Goal: Transaction & Acquisition: Purchase product/service

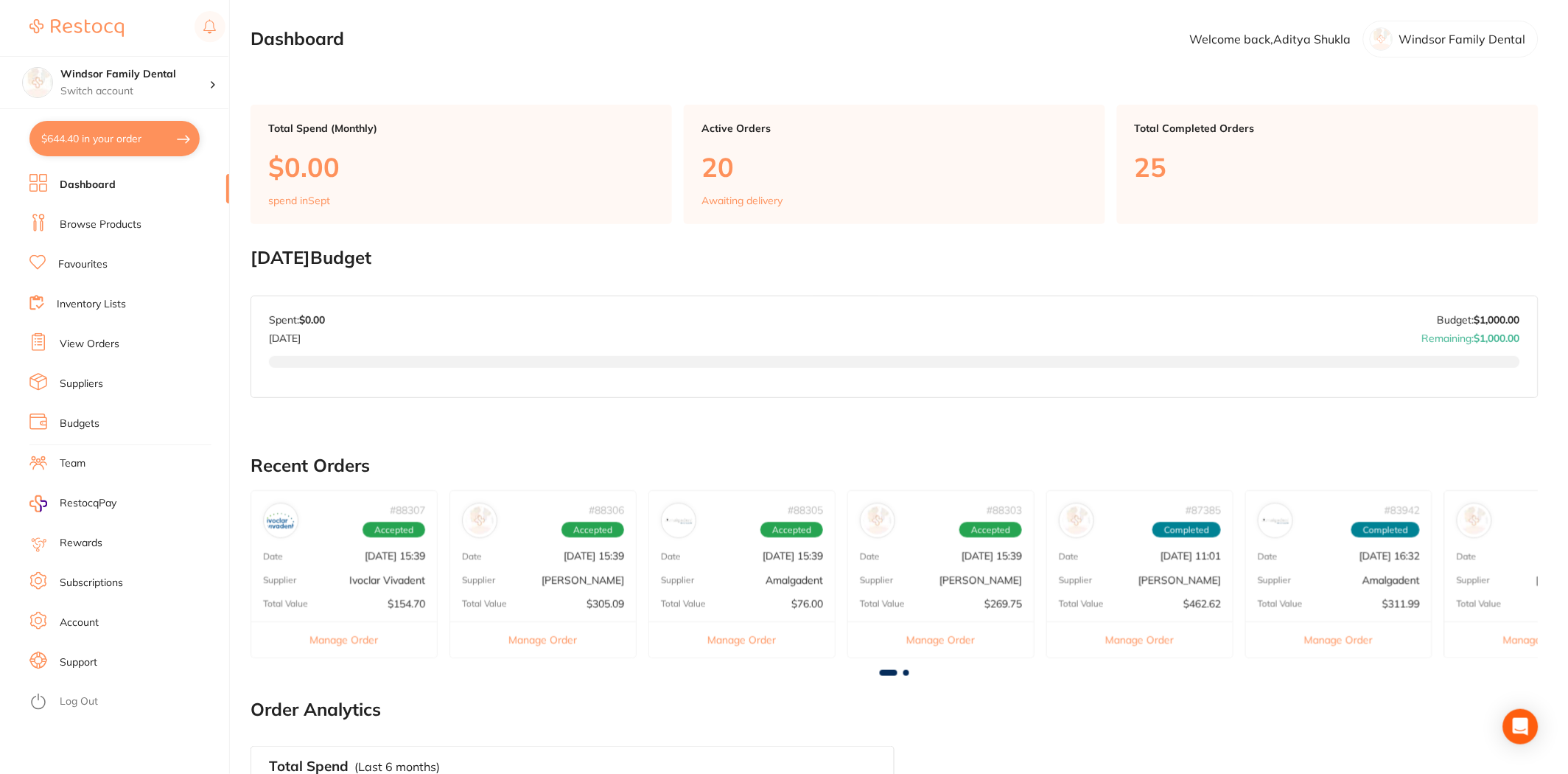
click at [180, 139] on button "$644.40 in your order" at bounding box center [114, 138] width 170 height 35
checkbox input "true"
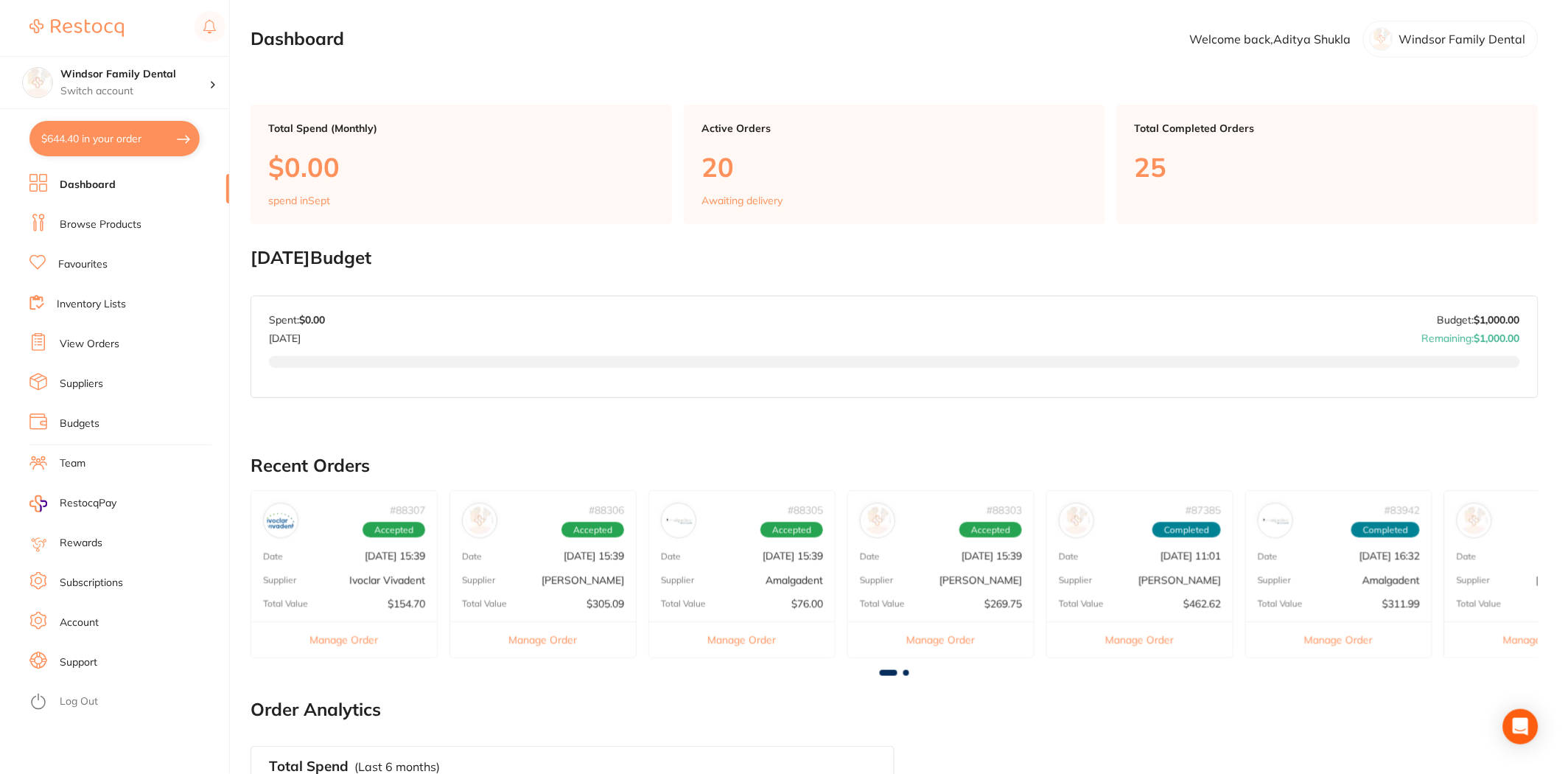
checkbox input "true"
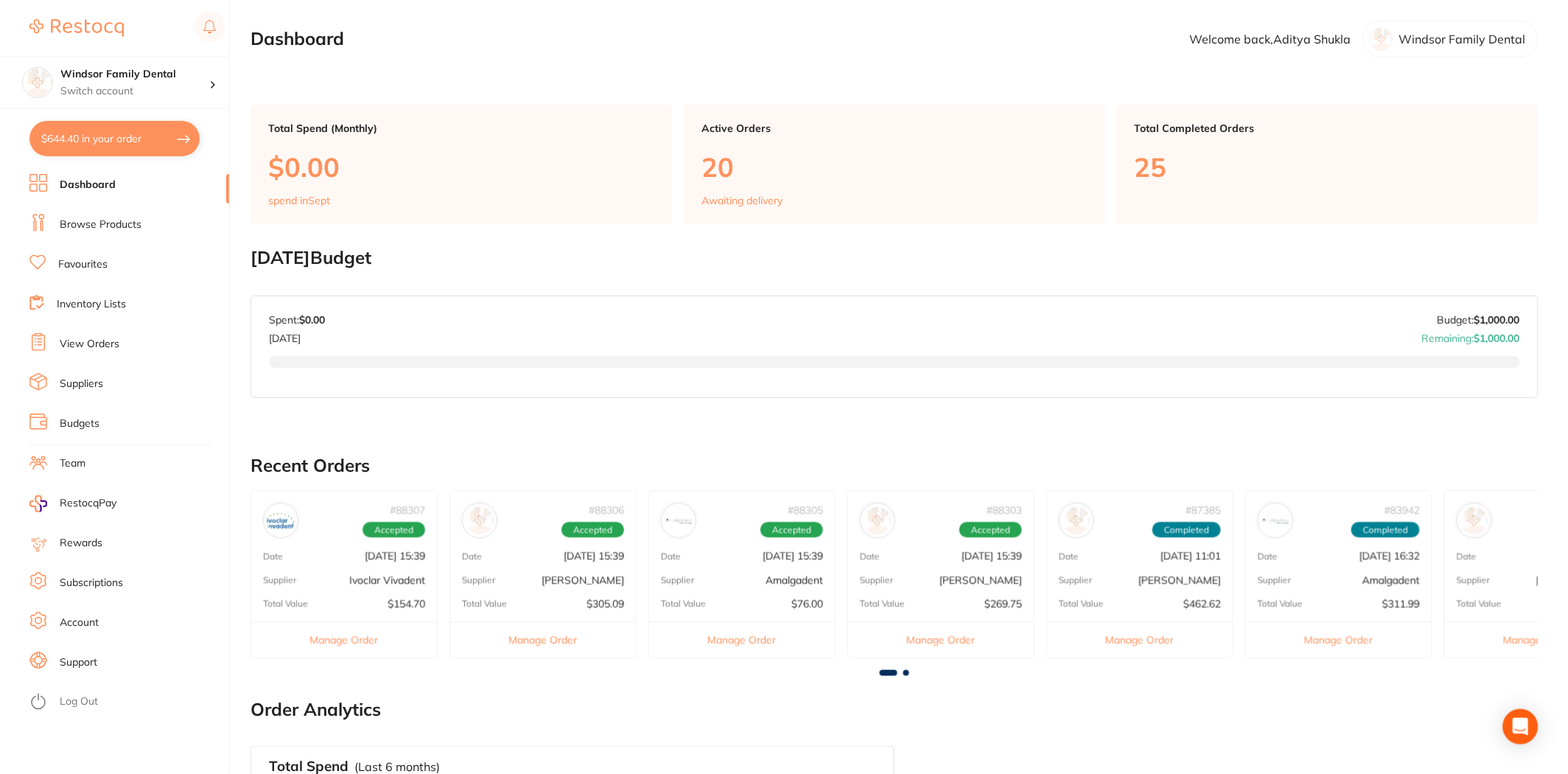
checkbox input "true"
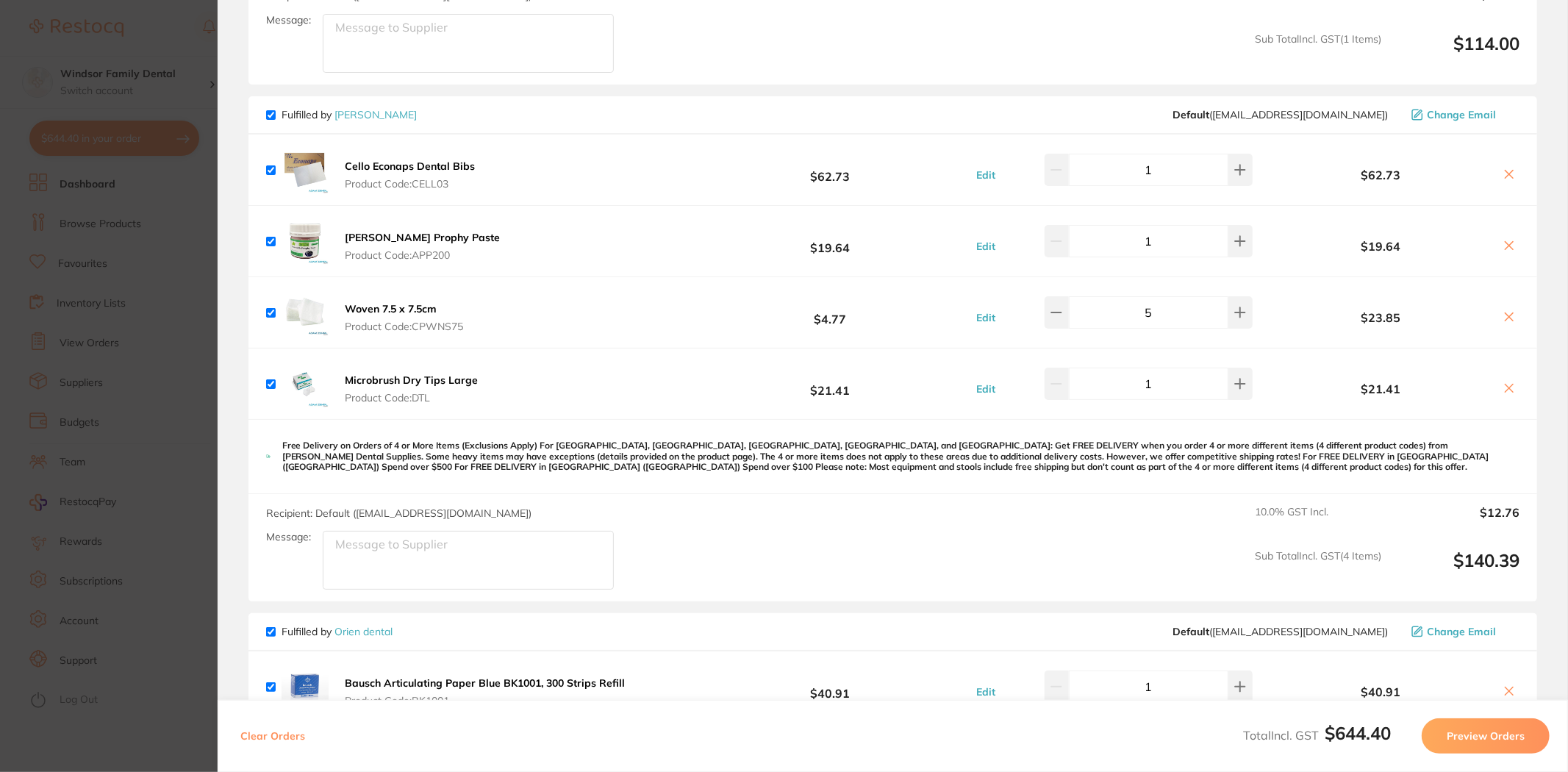
scroll to position [653, 0]
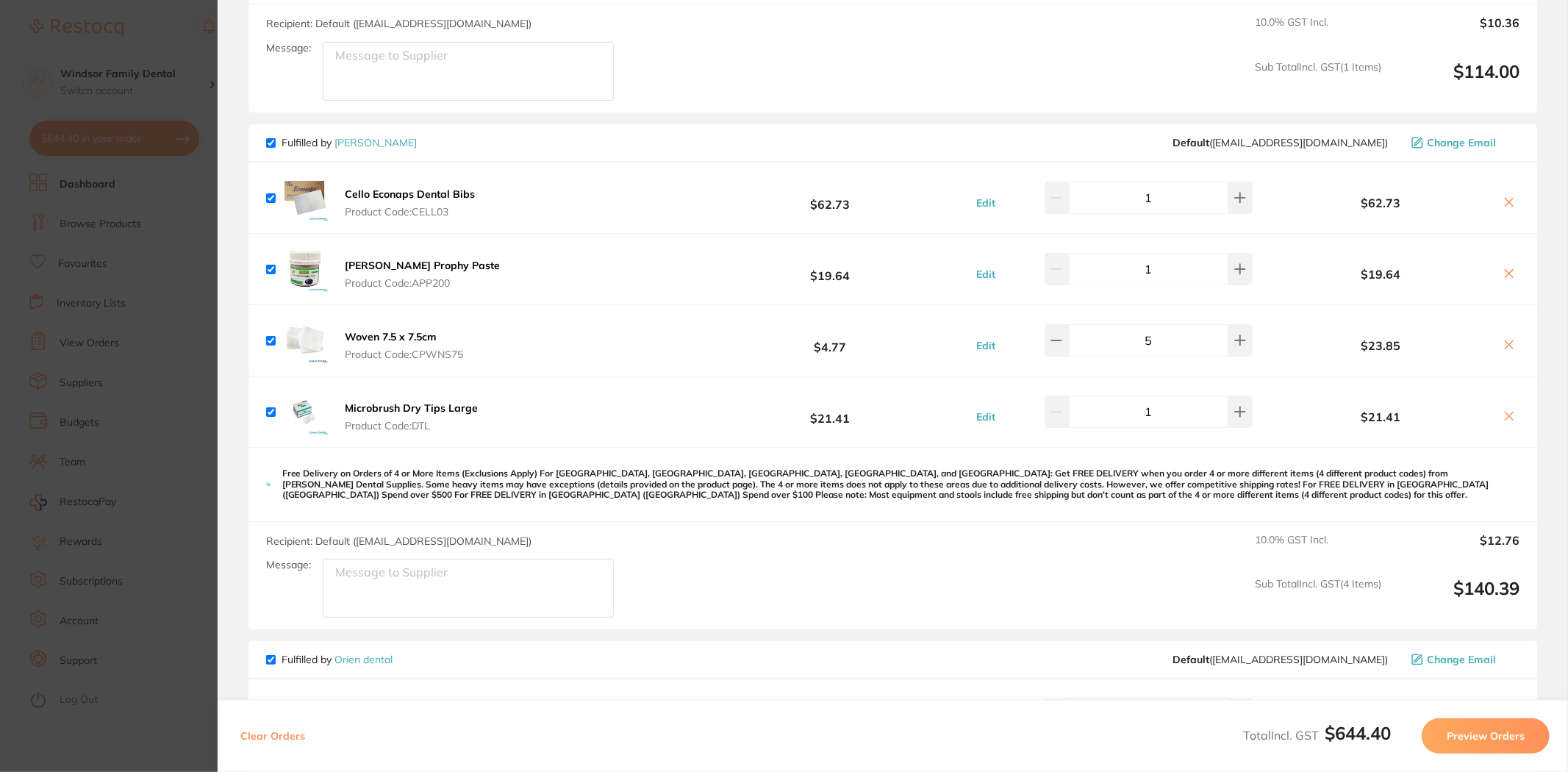
click at [1506, 203] on icon at bounding box center [1509, 202] width 12 height 12
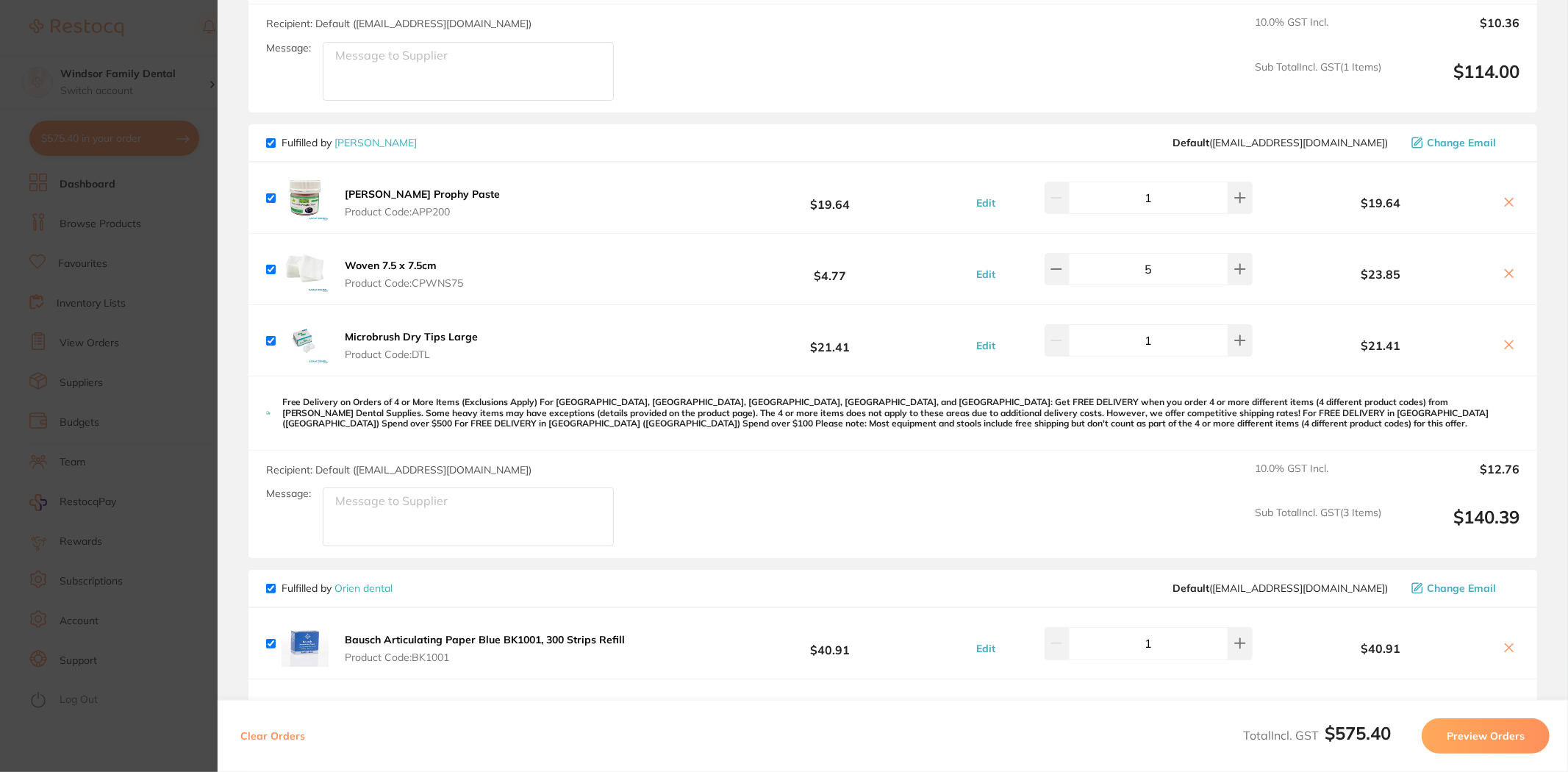
click at [1506, 203] on icon at bounding box center [1509, 202] width 12 height 12
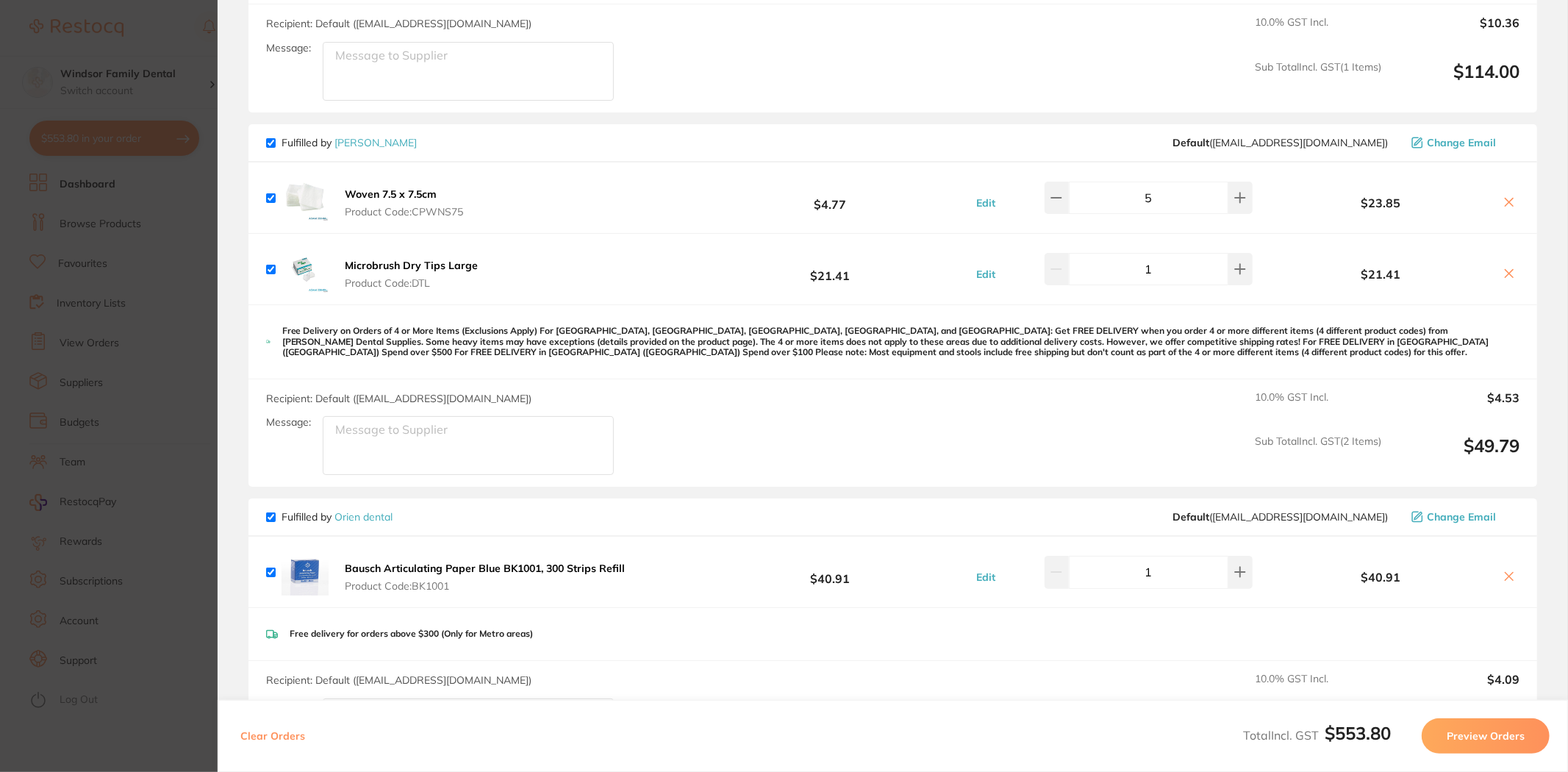
click at [1506, 198] on icon at bounding box center [1510, 201] width 8 height 8
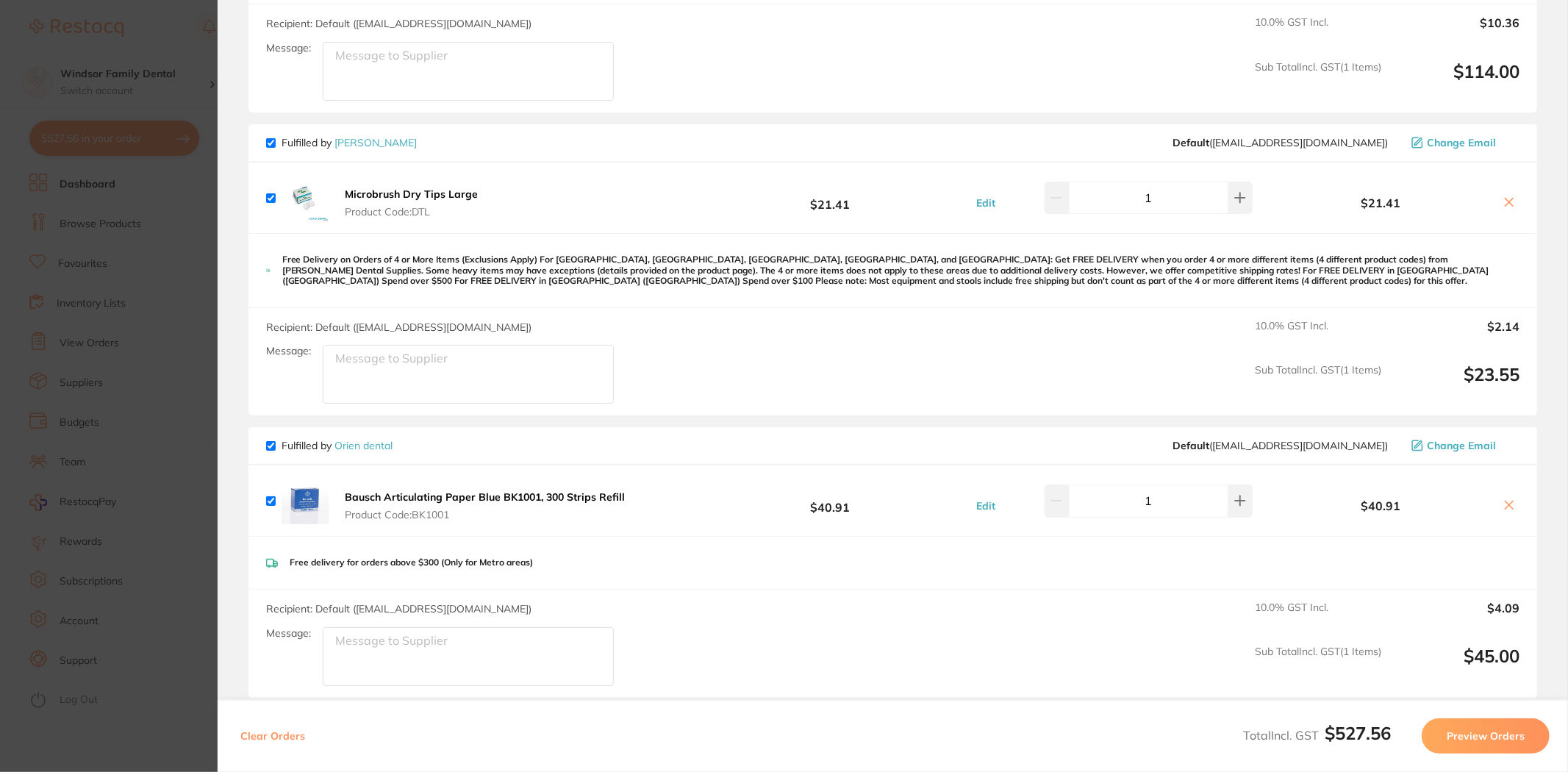
click at [1505, 197] on icon at bounding box center [1509, 202] width 12 height 12
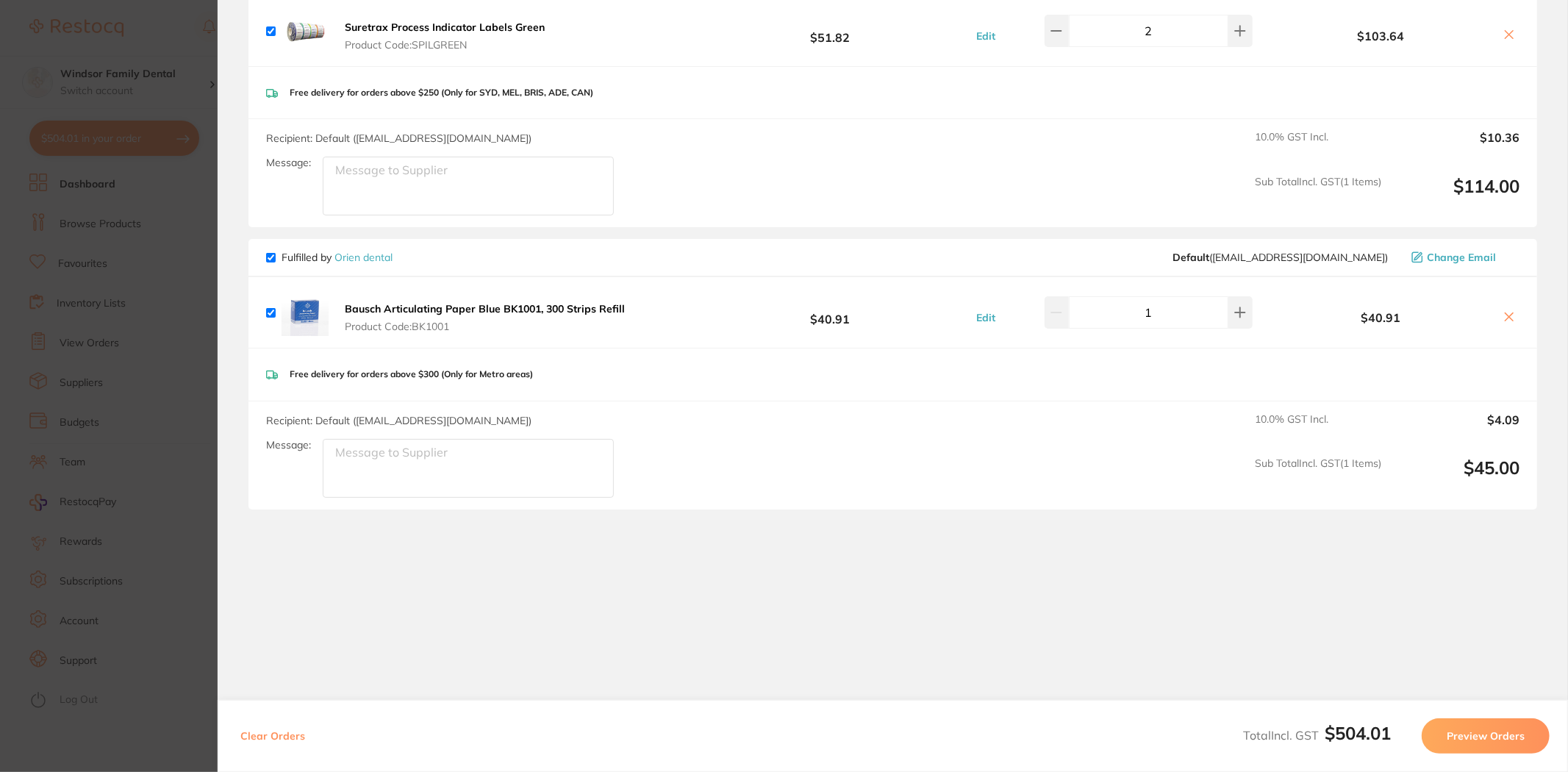
scroll to position [535, 0]
click at [1499, 316] on button at bounding box center [1509, 320] width 21 height 15
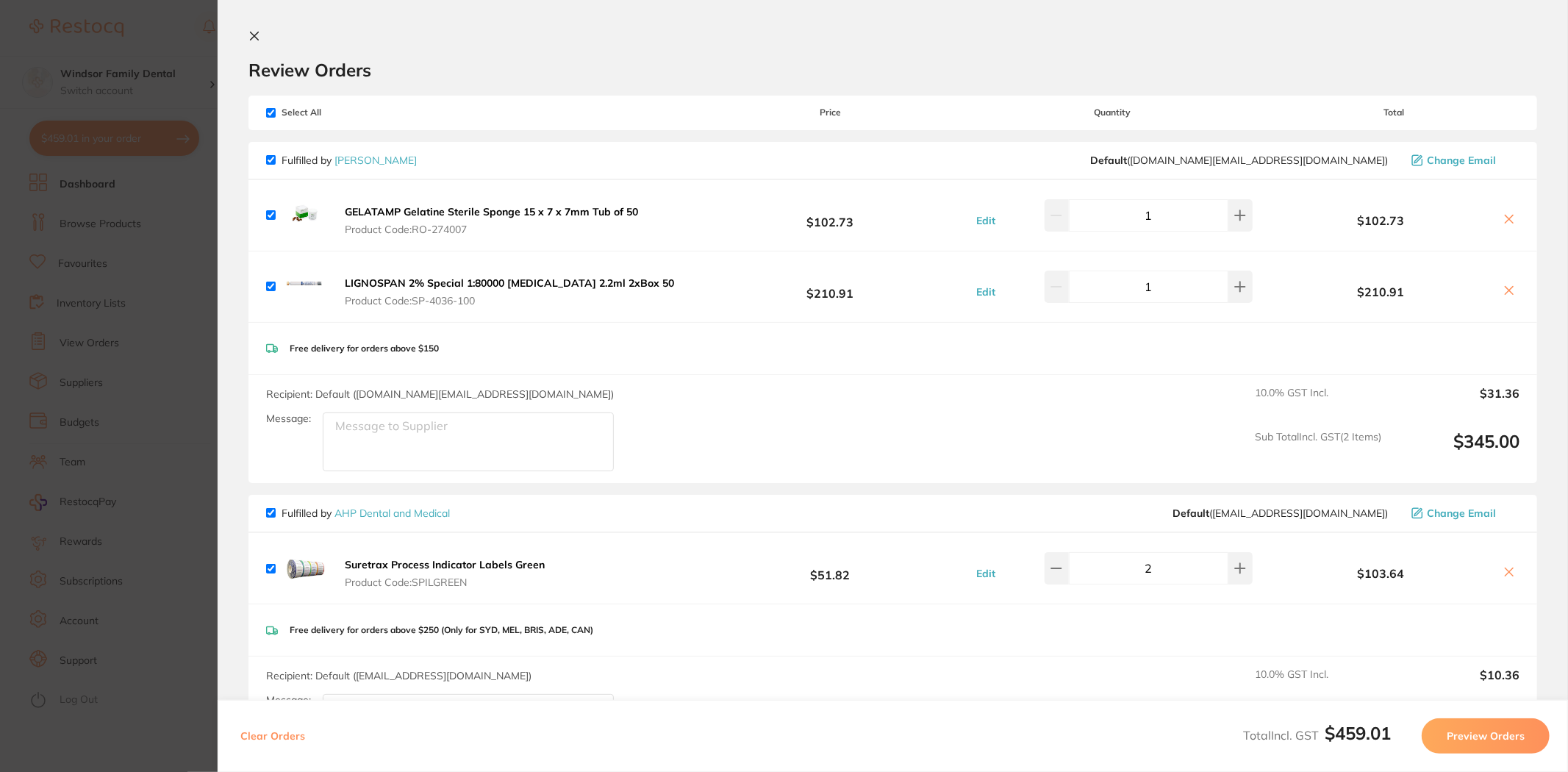
scroll to position [0, 0]
click at [1503, 218] on icon at bounding box center [1509, 219] width 12 height 12
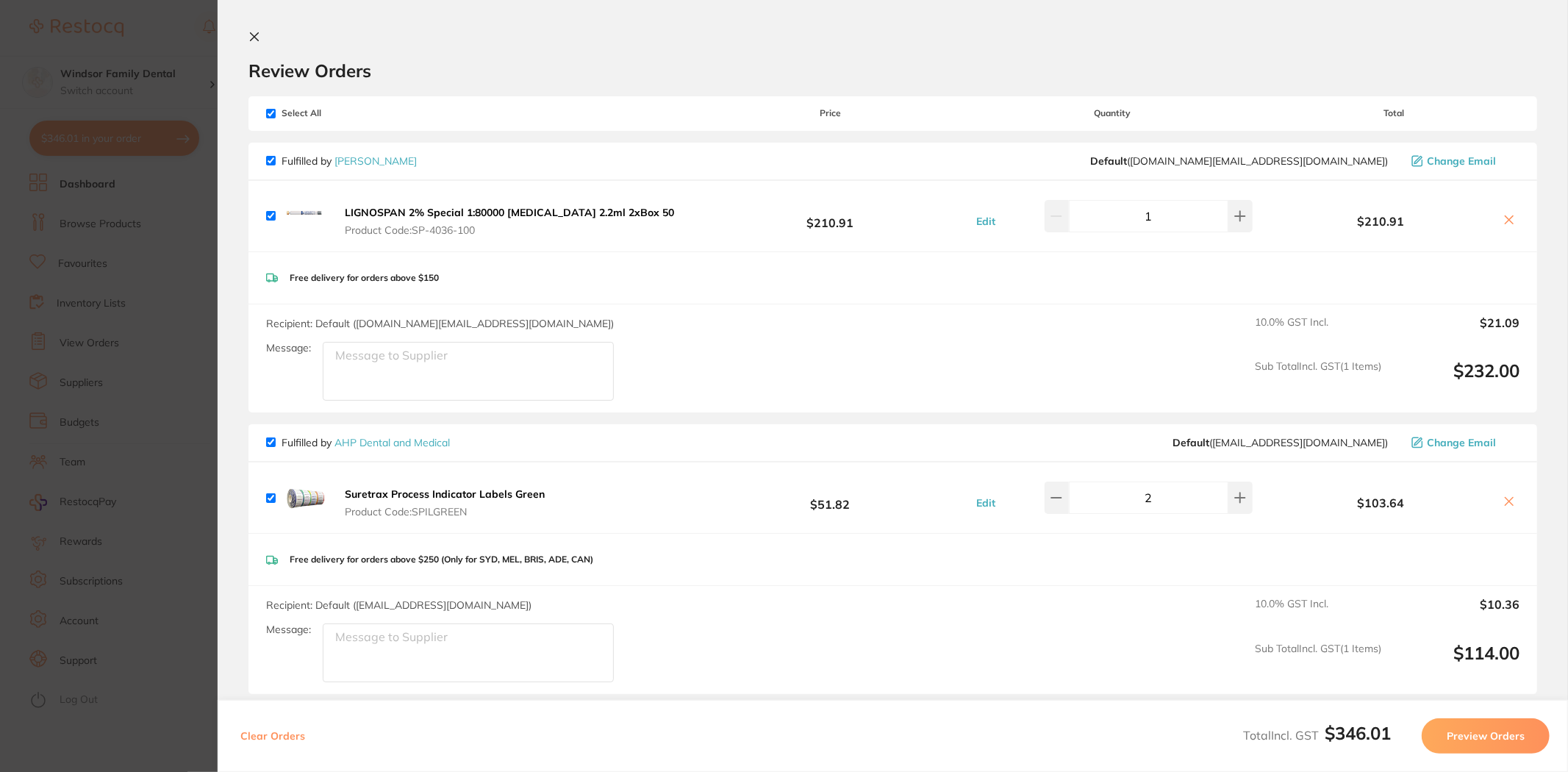
click at [1503, 218] on icon at bounding box center [1509, 219] width 12 height 12
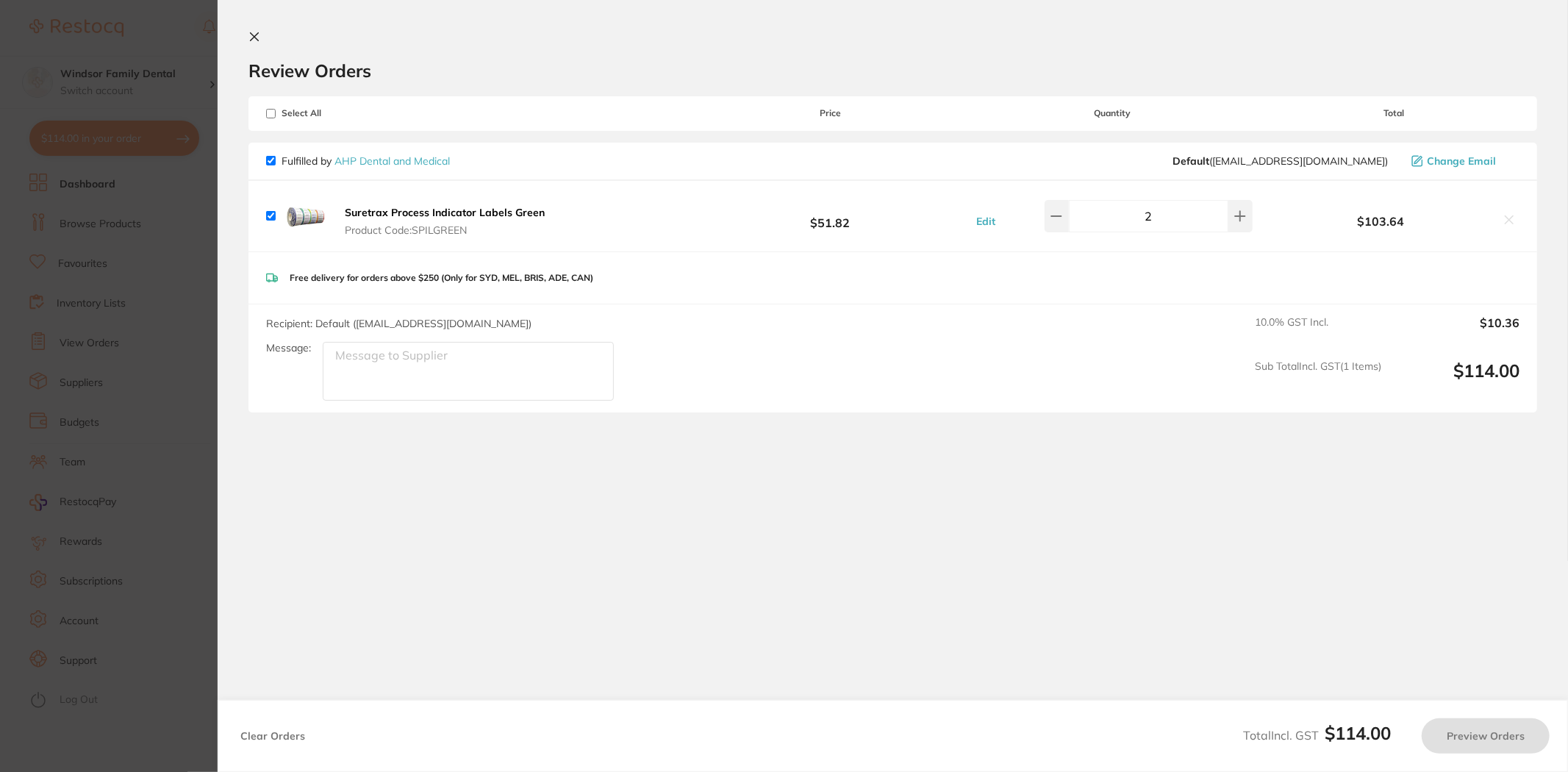
checkbox input "true"
